Goal: Task Accomplishment & Management: Use online tool/utility

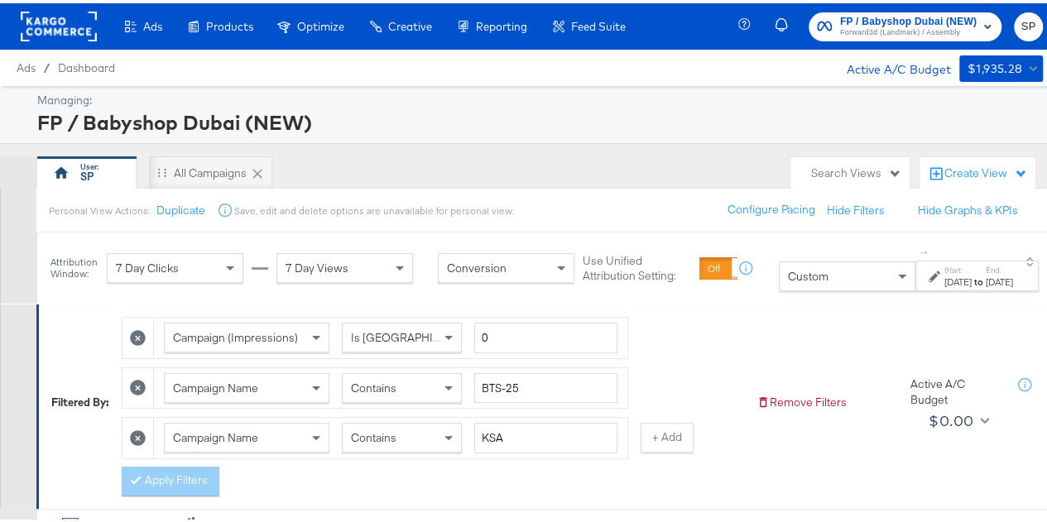
click at [971, 276] on strong "to" at bounding box center [978, 278] width 14 height 12
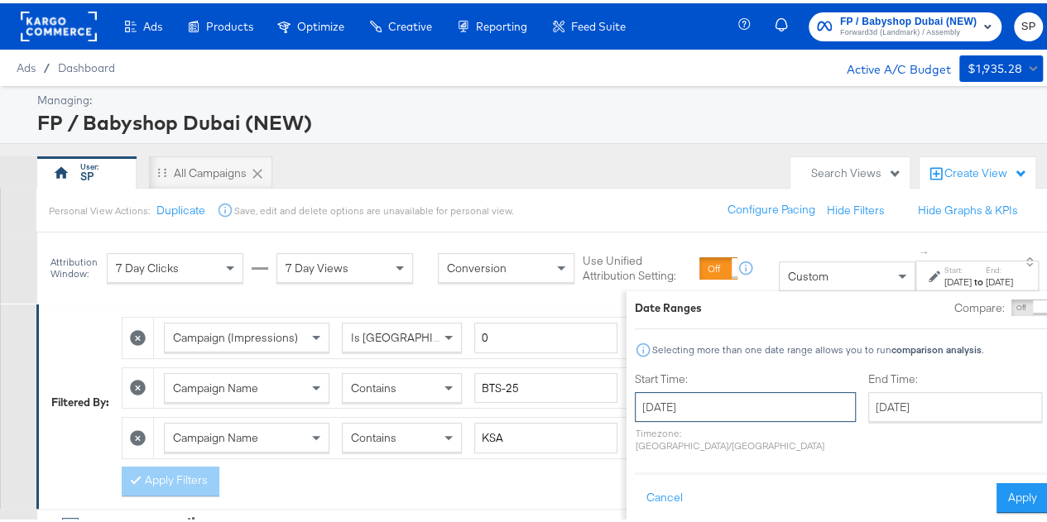
click at [705, 401] on input "July 1st 2023" at bounding box center [745, 404] width 221 height 30
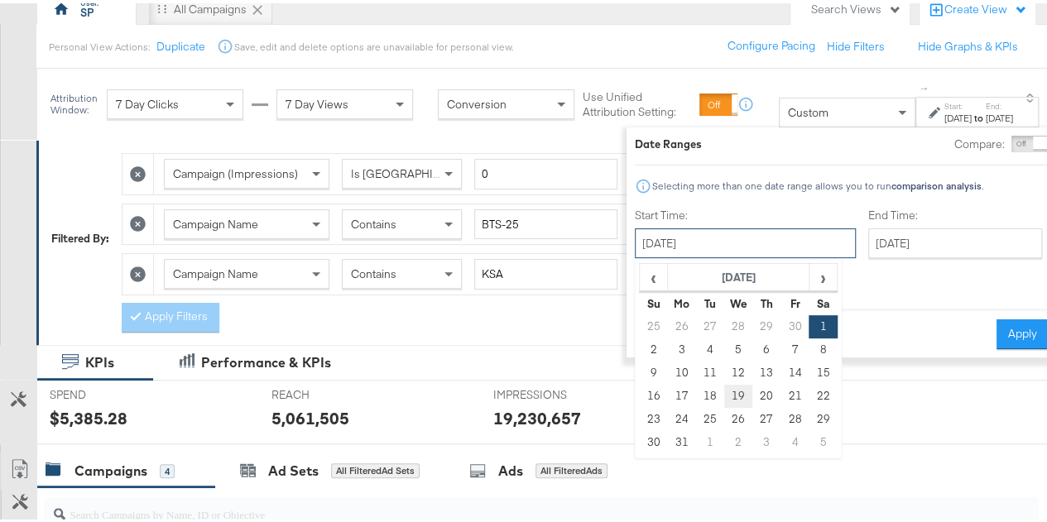
scroll to position [165, 0]
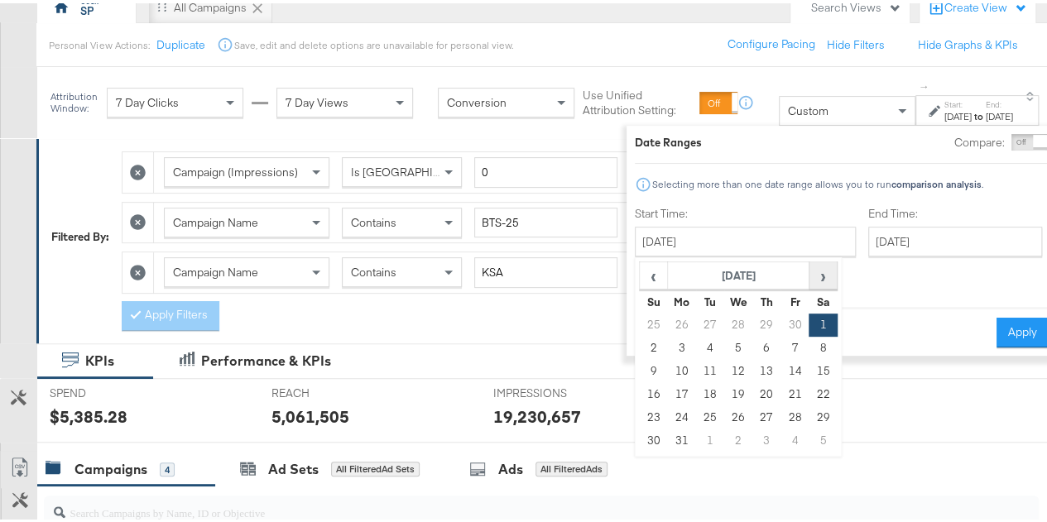
click at [809, 266] on span "›" at bounding box center [822, 272] width 26 height 25
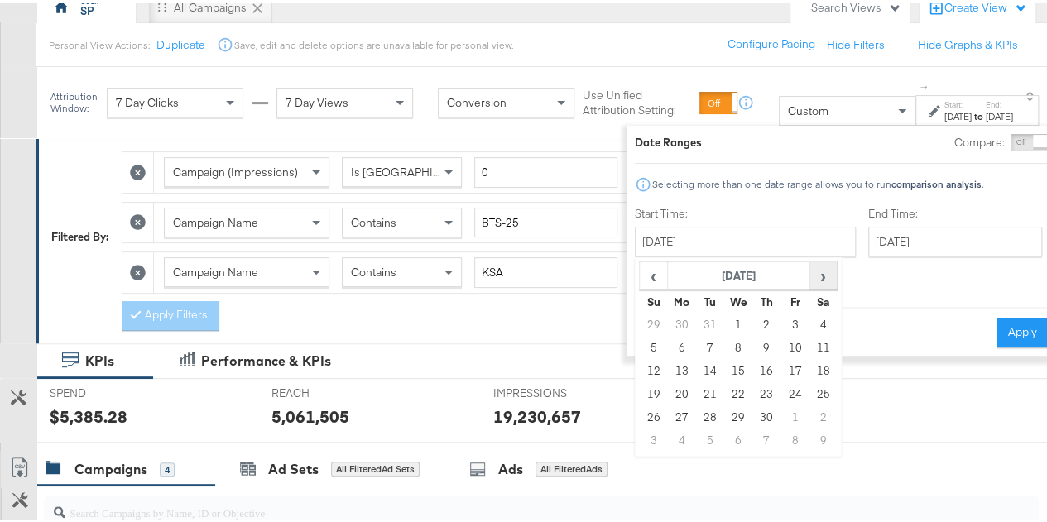
click at [809, 266] on span "›" at bounding box center [822, 272] width 26 height 25
click at [743, 267] on th "January 2024" at bounding box center [738, 273] width 142 height 28
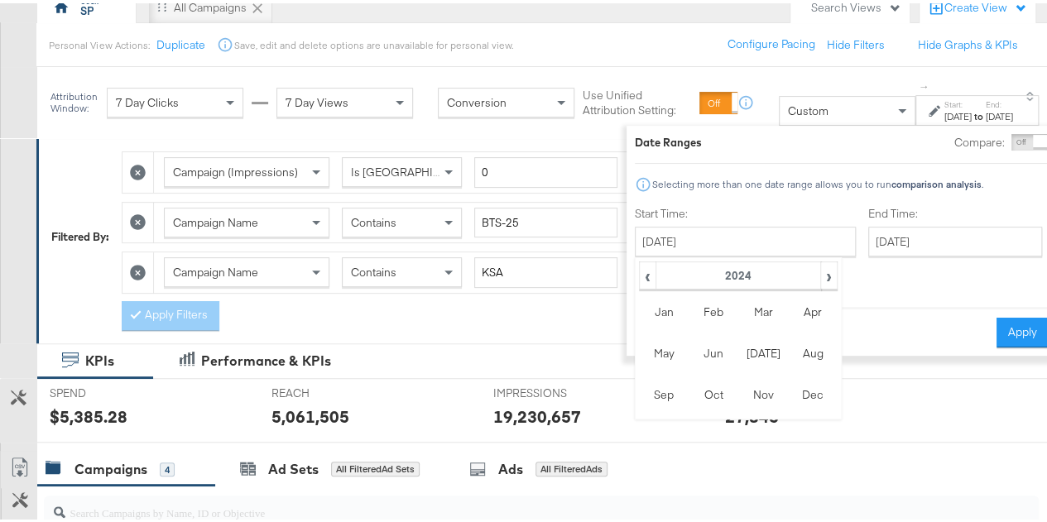
click at [808, 271] on div "‹ 2024 › Jan Feb Mar Apr May Jun Jul Aug Sep Oct Nov Dec" at bounding box center [738, 335] width 207 height 162
click at [822, 277] on span "›" at bounding box center [829, 272] width 14 height 25
click at [639, 395] on td "Sep" at bounding box center [664, 391] width 50 height 41
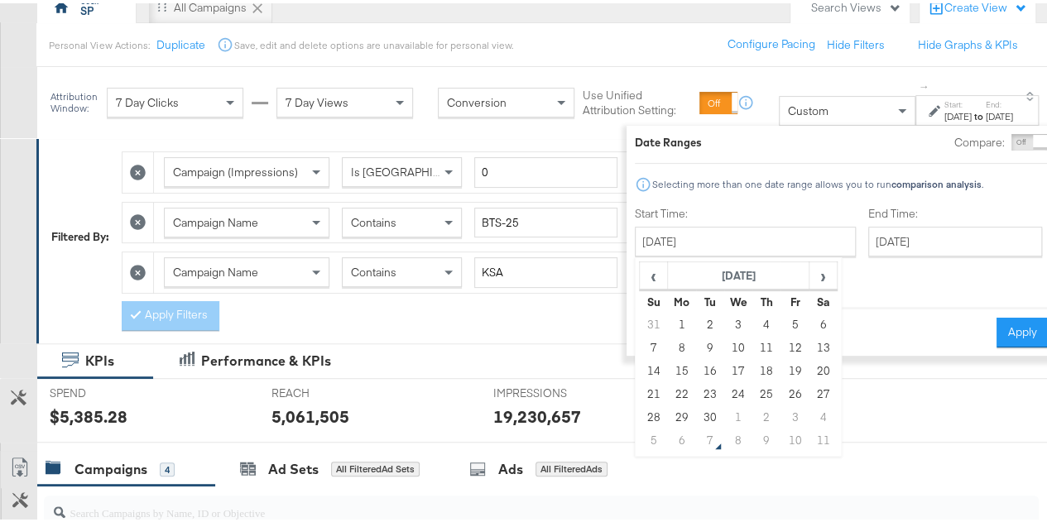
drag, startPoint x: 650, startPoint y: 321, endPoint x: 672, endPoint y: 317, distance: 21.9
click at [667, 320] on td "1" at bounding box center [681, 321] width 28 height 23
type input "September 1st 2025"
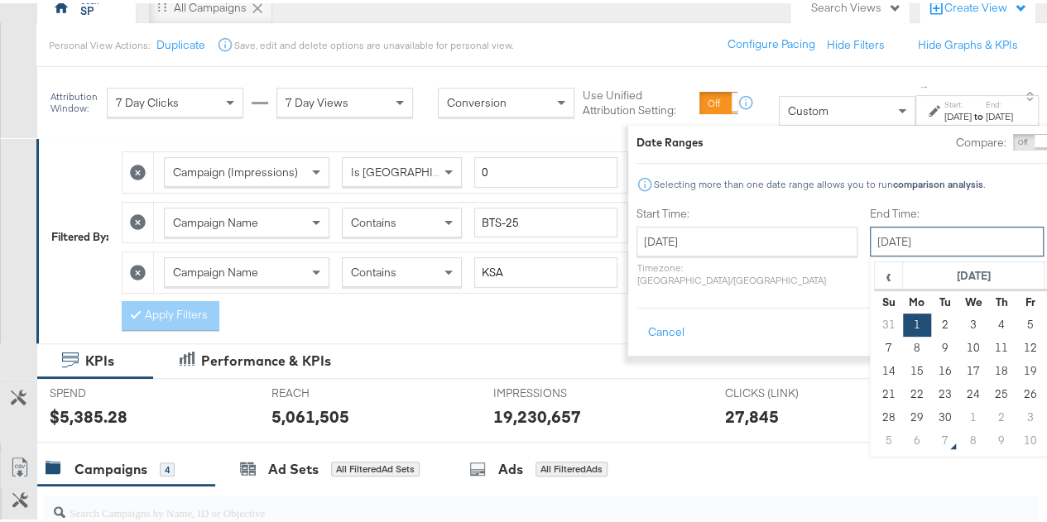
click at [872, 240] on input "September 1st 2025" at bounding box center [957, 238] width 174 height 30
click at [930, 418] on td "30" at bounding box center [944, 414] width 28 height 23
type input "September 30th 2025"
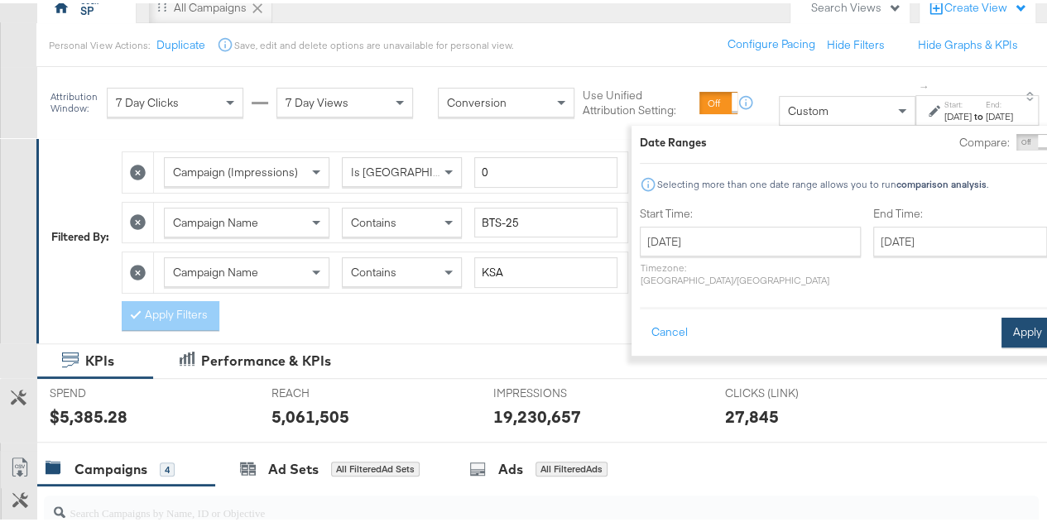
click at [1001, 325] on button "Apply" at bounding box center [1027, 329] width 52 height 30
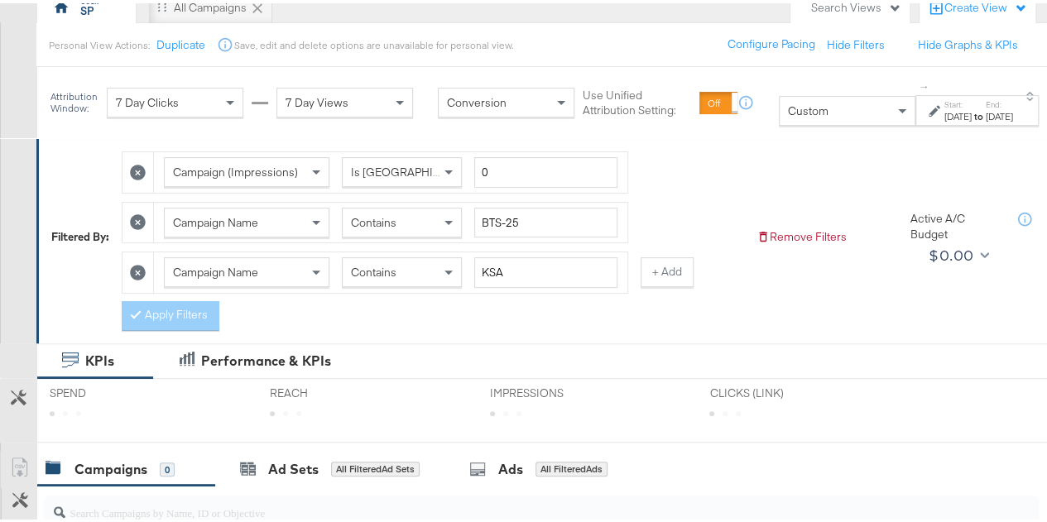
click at [139, 268] on icon at bounding box center [138, 269] width 16 height 16
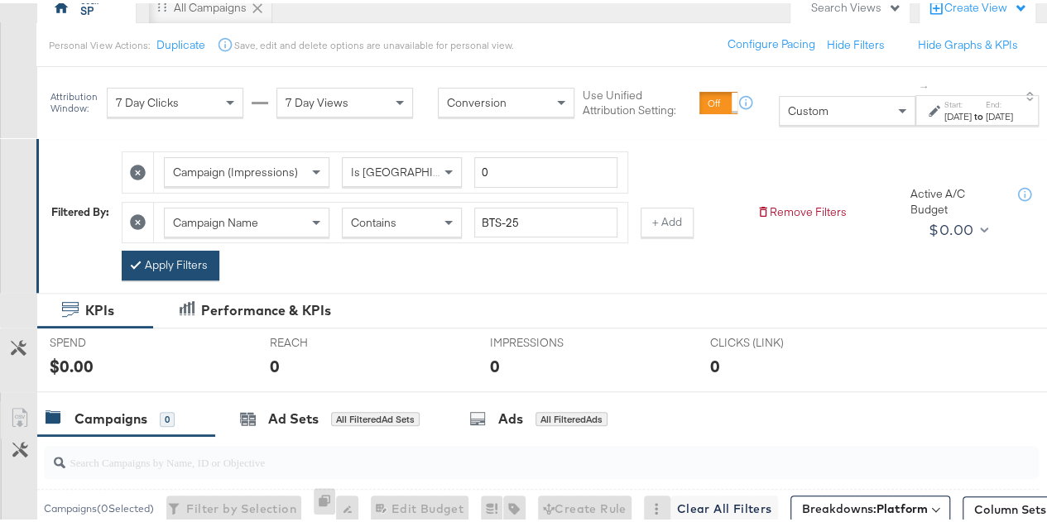
click at [138, 220] on icon at bounding box center [138, 219] width 16 height 16
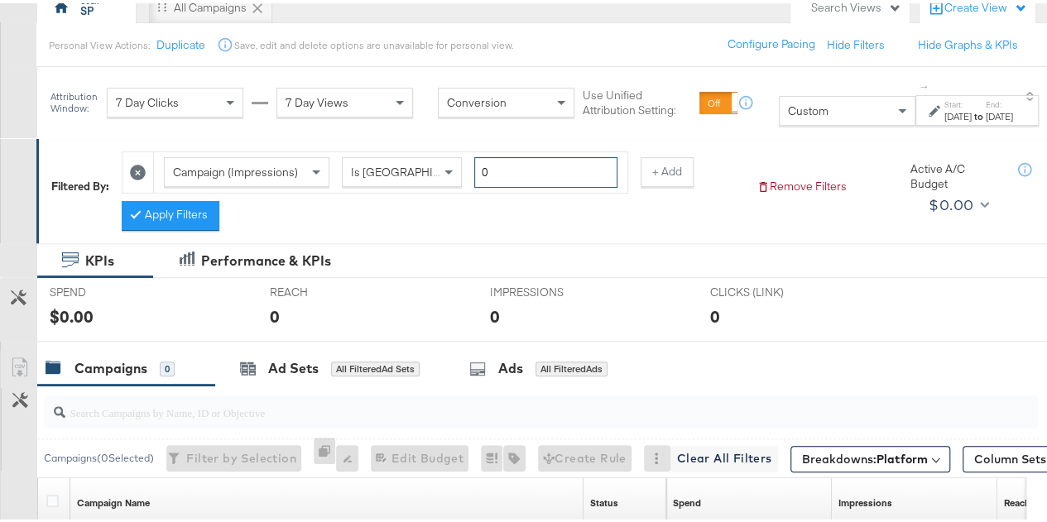
drag, startPoint x: 508, startPoint y: 170, endPoint x: 434, endPoint y: 171, distance: 74.5
click at [434, 171] on div "Campaign (Impressions) Is Greater Than 0" at bounding box center [390, 169] width 453 height 31
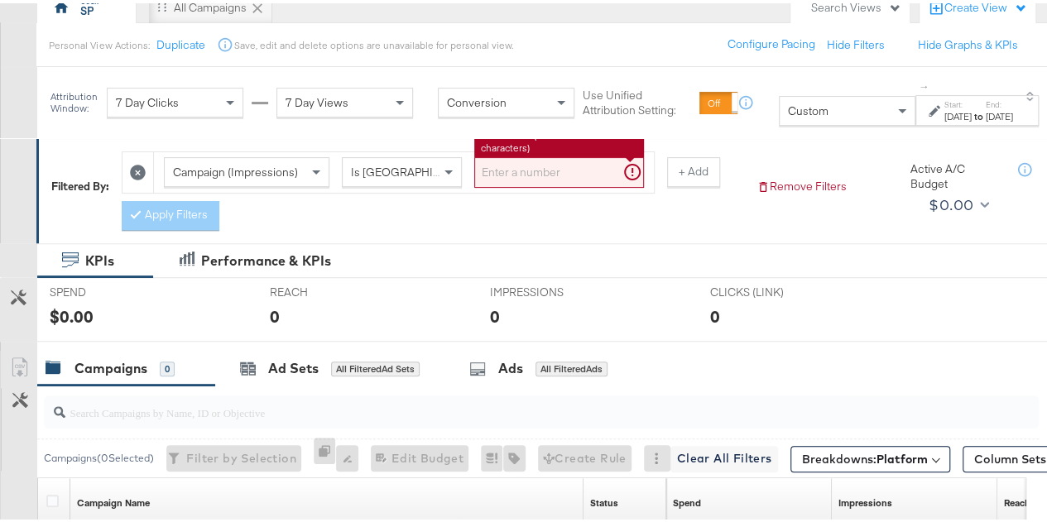
click at [402, 166] on span "Is Greater Than" at bounding box center [414, 168] width 127 height 15
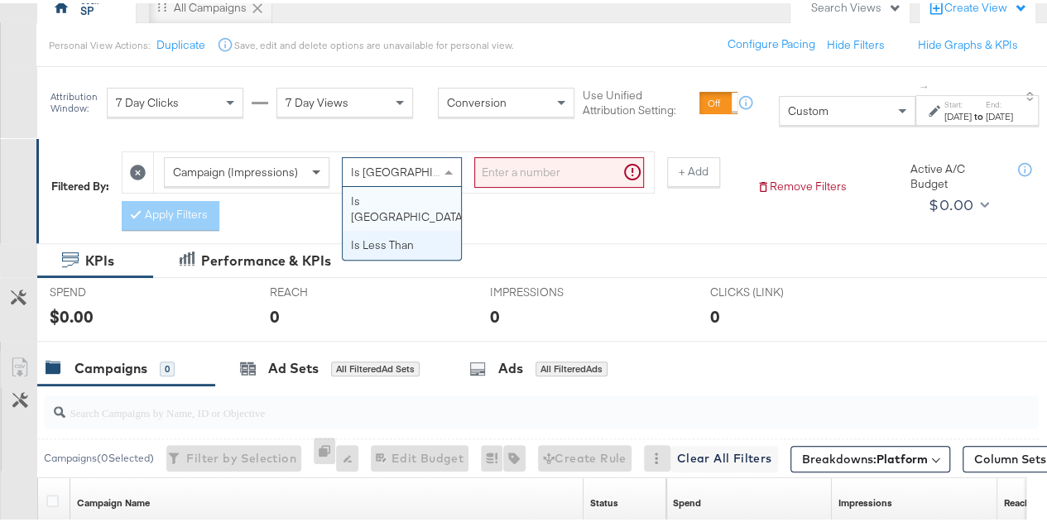
click at [309, 179] on span at bounding box center [318, 169] width 21 height 28
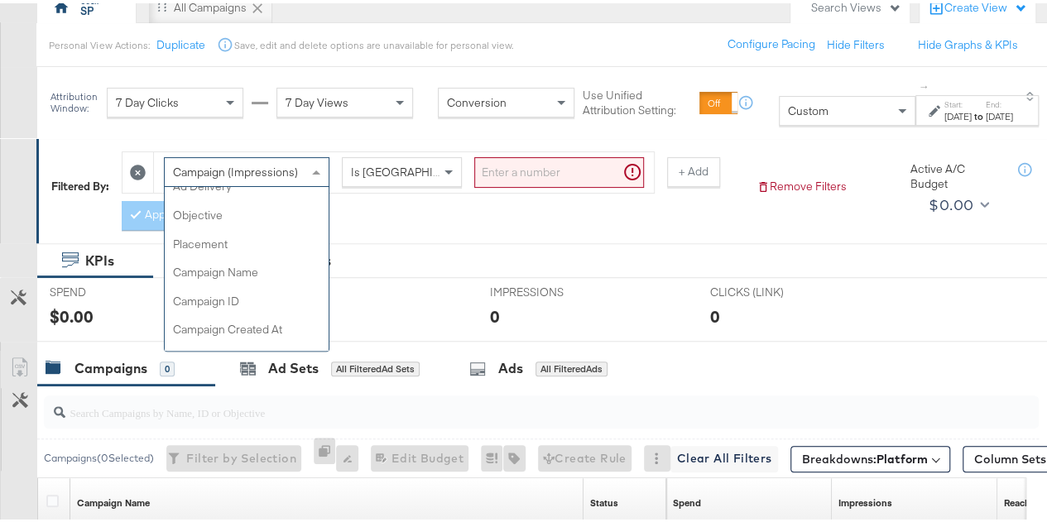
scroll to position [58, 0]
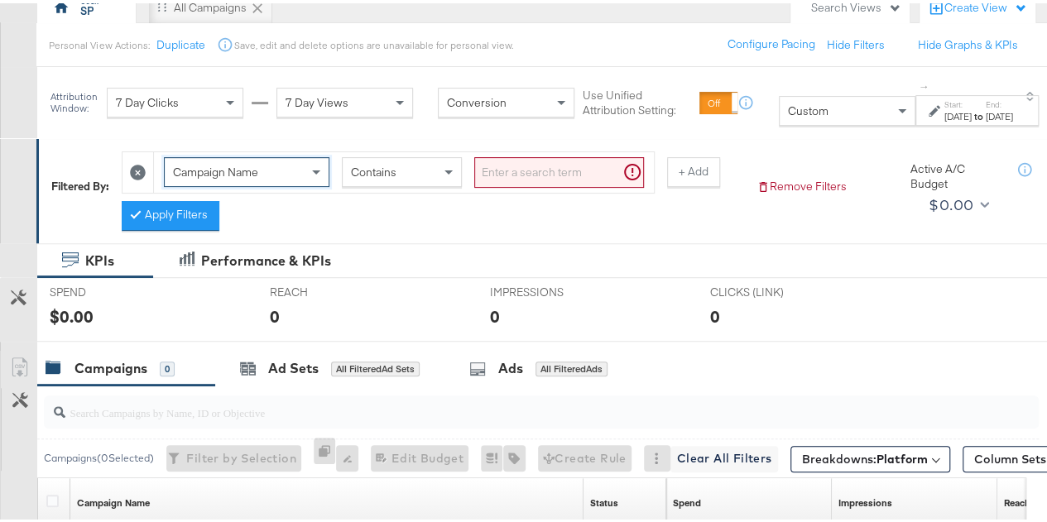
click at [516, 172] on input "search" at bounding box center [559, 169] width 170 height 31
click at [526, 175] on input "search" at bounding box center [559, 169] width 170 height 31
paste input "om"
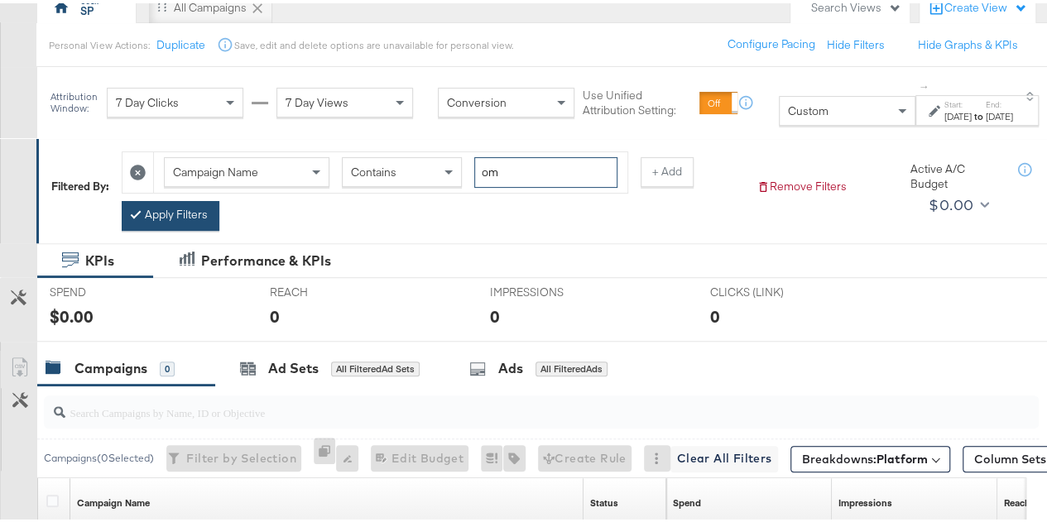
type input "om"
click at [182, 211] on button "Apply Filters" at bounding box center [171, 213] width 98 height 30
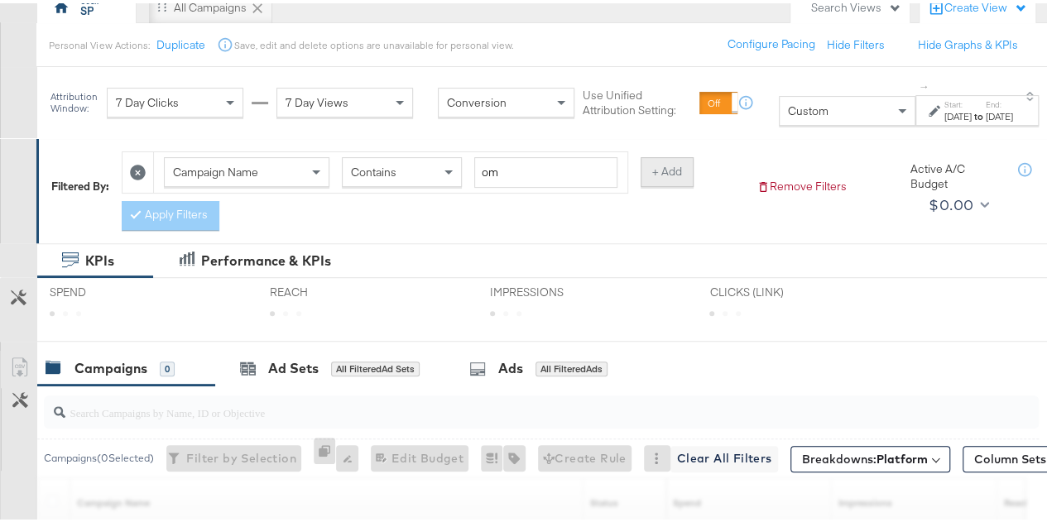
click at [666, 178] on button "+ Add" at bounding box center [666, 169] width 53 height 30
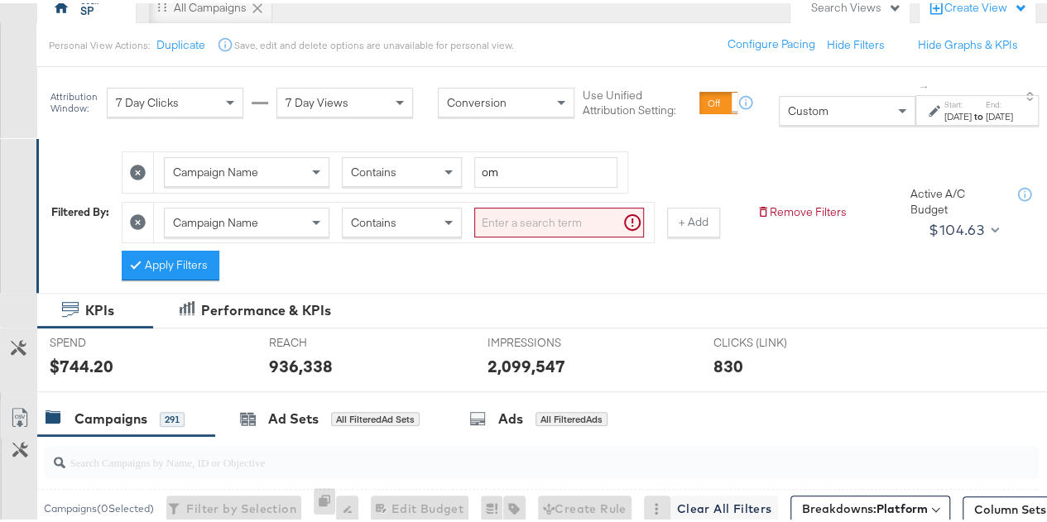
click at [506, 219] on input "search" at bounding box center [559, 219] width 170 height 31
paste input "AW25+Affordability-Sept-to-Dec-25-AED-250k-GCC"
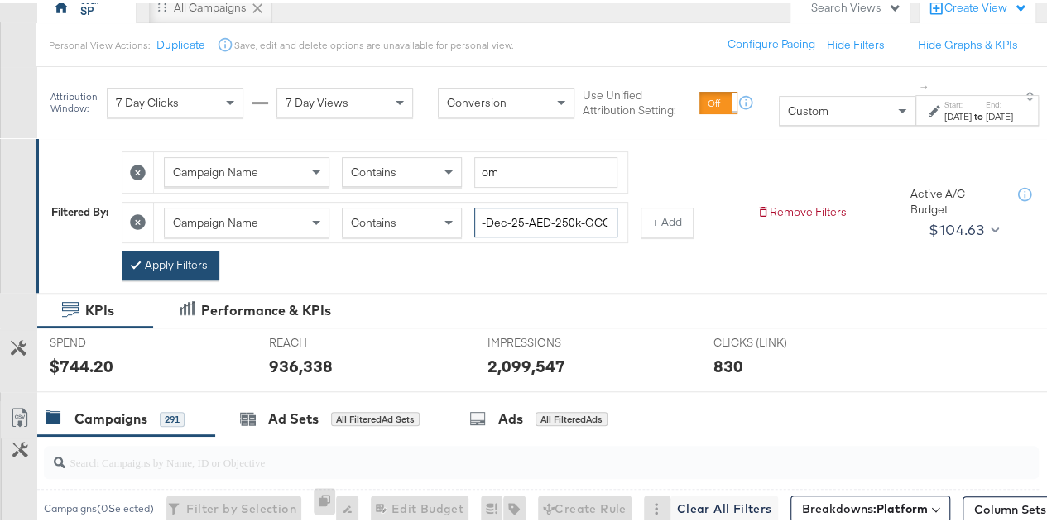
type input "AW25+Affordability-Sept-to-Dec-25-AED-250k-GCC"
click at [204, 254] on button "Apply Filters" at bounding box center [171, 262] width 98 height 30
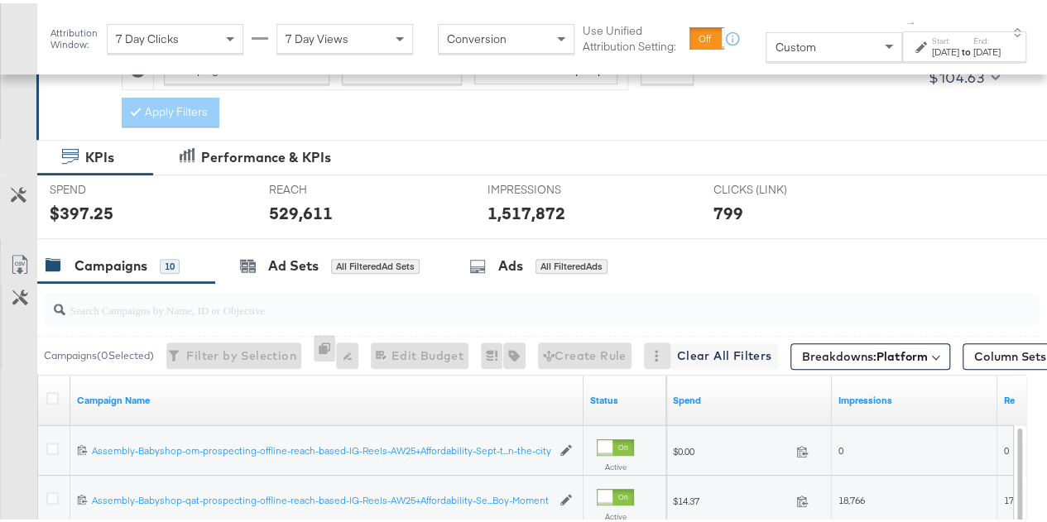
scroll to position [155, 0]
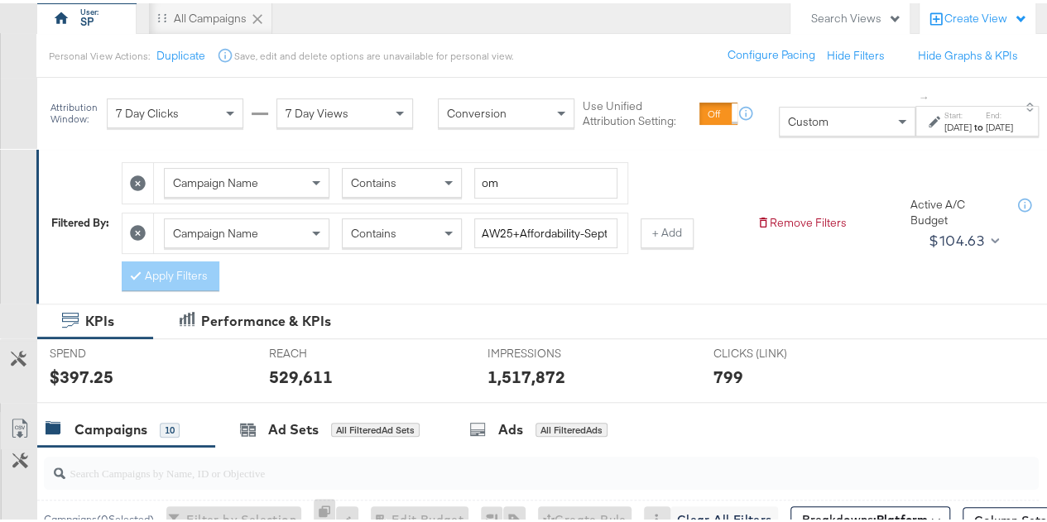
drag, startPoint x: 669, startPoint y: 224, endPoint x: 662, endPoint y: 232, distance: 10.0
click at [669, 224] on button "+ Add" at bounding box center [666, 230] width 53 height 30
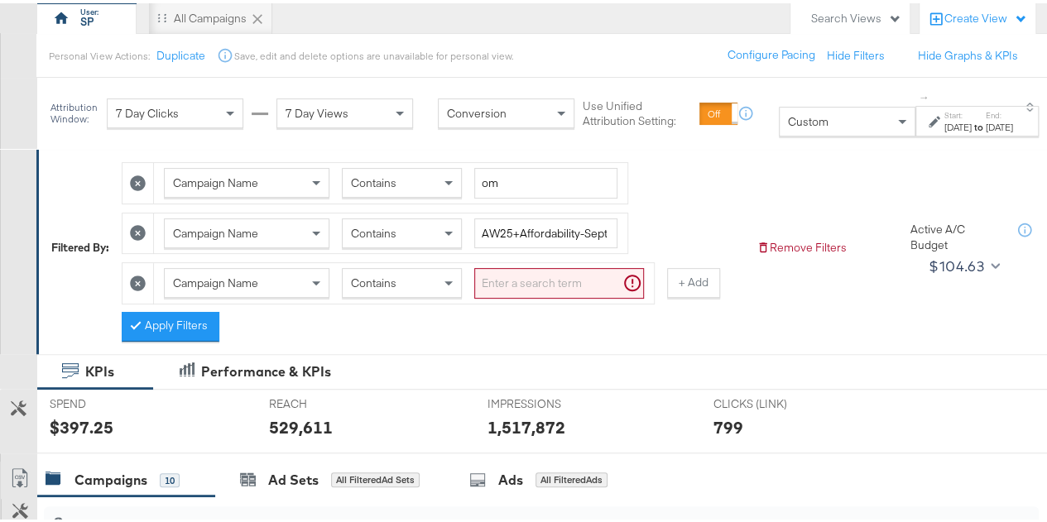
click at [508, 274] on input "search" at bounding box center [559, 280] width 170 height 31
type input "kwt"
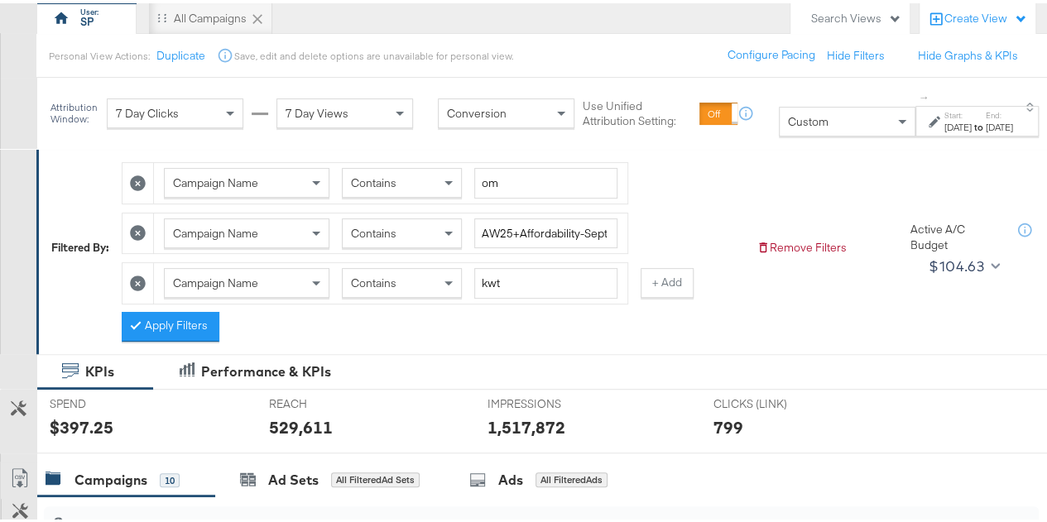
click at [384, 283] on span "Contains" at bounding box center [374, 279] width 46 height 15
click at [188, 329] on button "Apply Filters" at bounding box center [171, 324] width 98 height 30
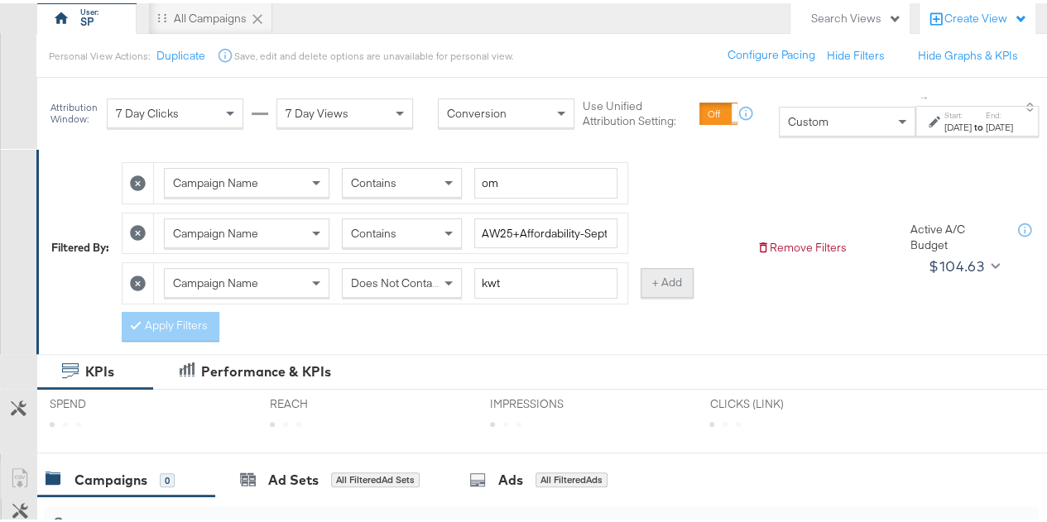
click at [660, 275] on button "+ Add" at bounding box center [666, 280] width 53 height 30
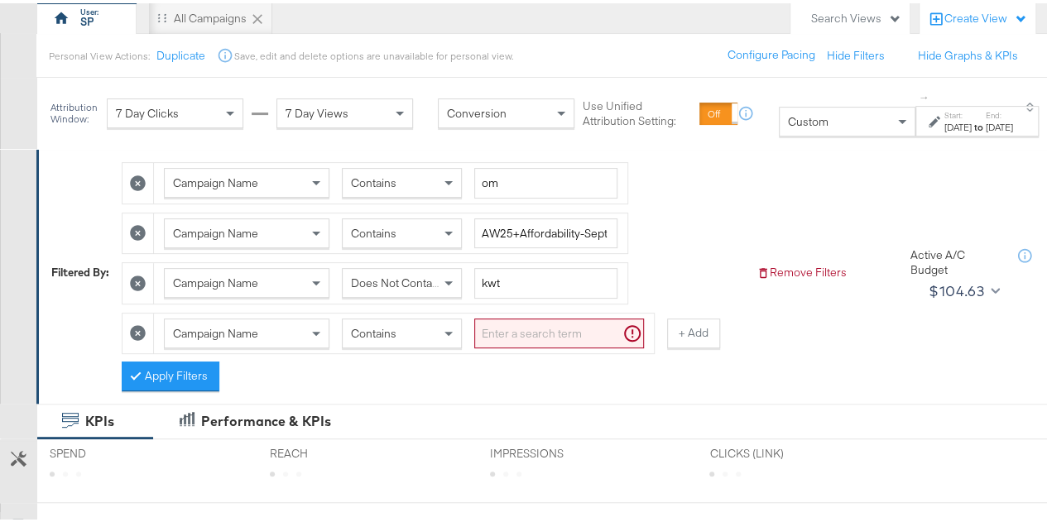
click at [543, 337] on input "search" at bounding box center [559, 330] width 170 height 31
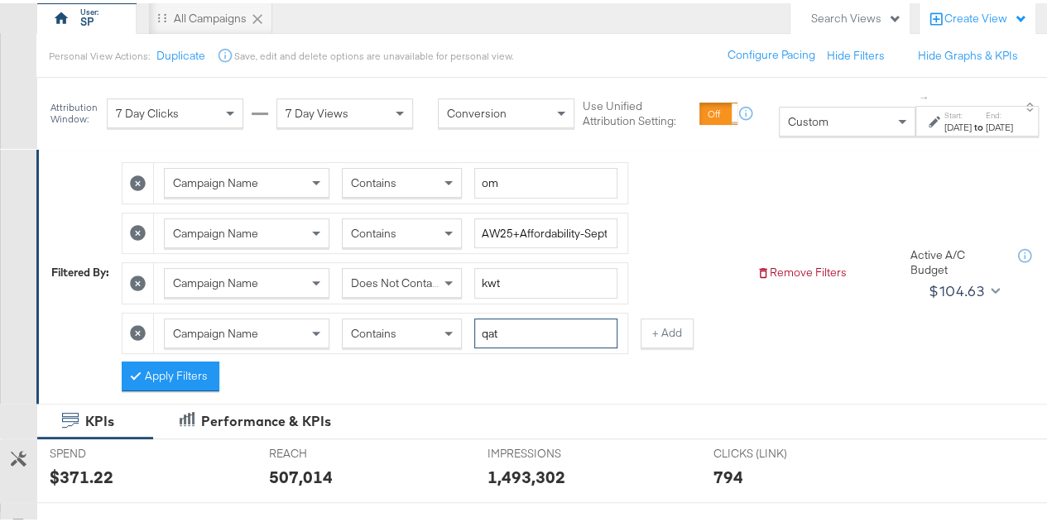
type input "qat"
click at [434, 335] on div "Contains" at bounding box center [402, 330] width 118 height 28
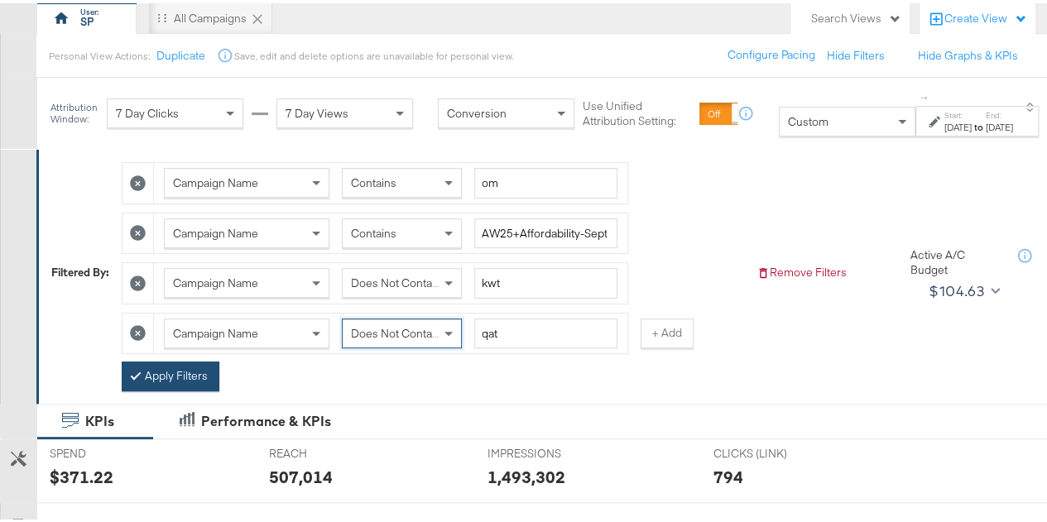
click at [157, 370] on button "Apply Filters" at bounding box center [171, 373] width 98 height 30
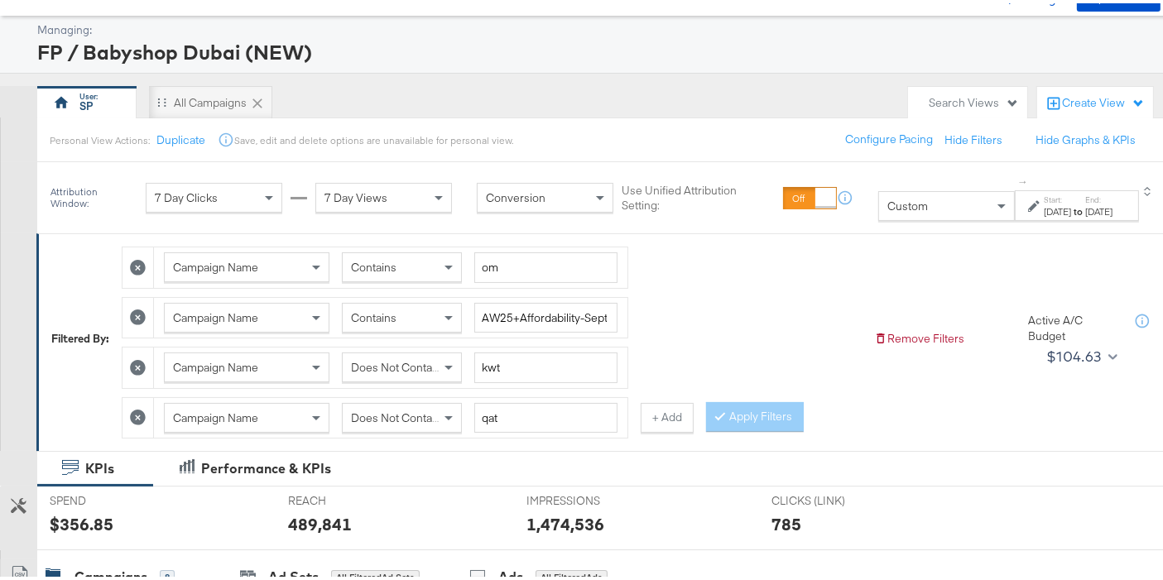
scroll to position [185, 0]
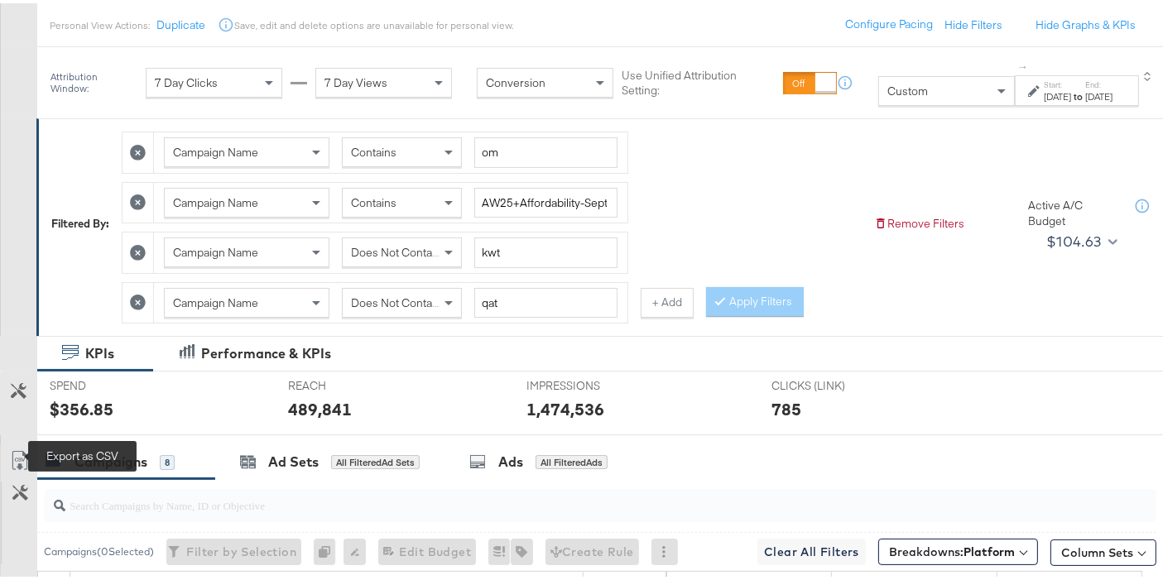
click at [17, 449] on icon at bounding box center [20, 458] width 20 height 20
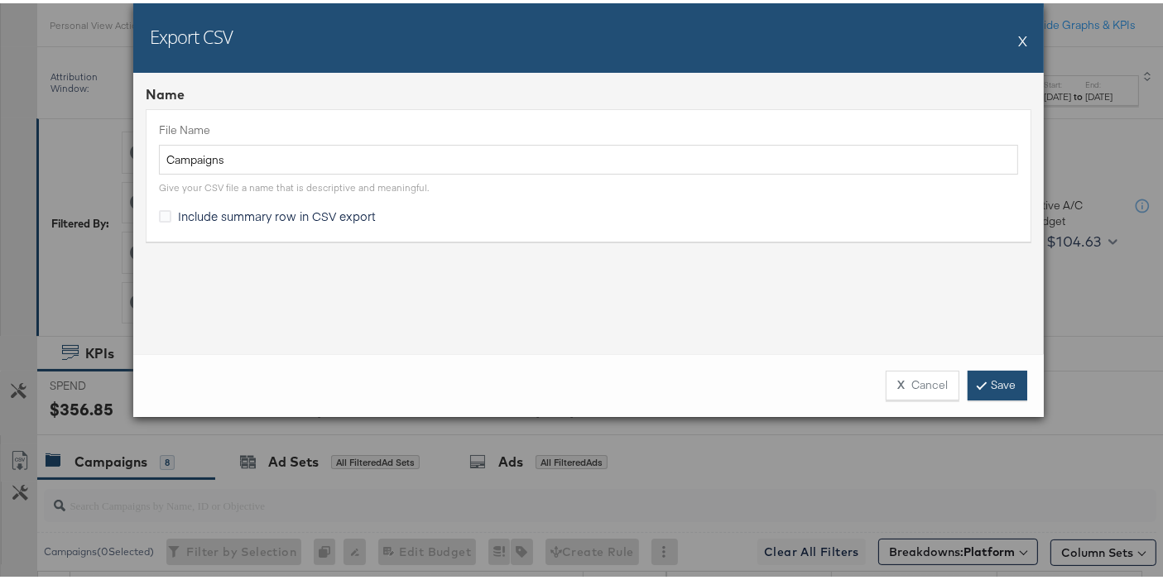
click at [994, 389] on link "Save" at bounding box center [997, 382] width 60 height 30
